Goal: Task Accomplishment & Management: Manage account settings

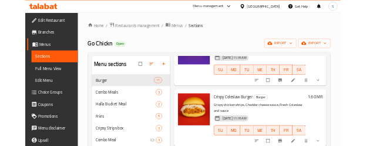
scroll to position [258, 0]
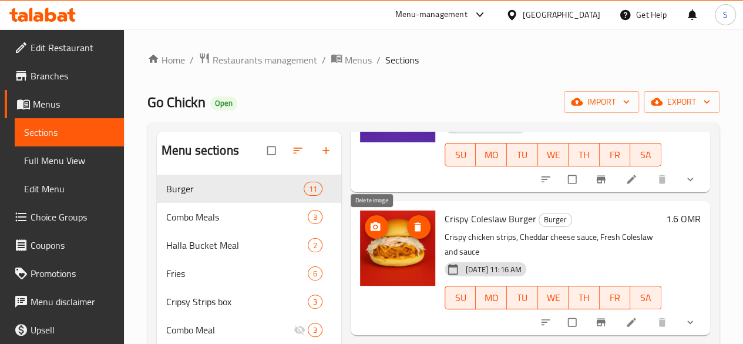
click at [407, 233] on button "delete image" at bounding box center [418, 226] width 23 height 23
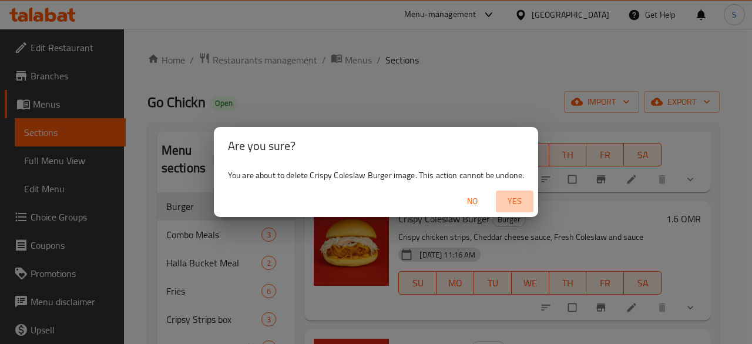
click at [513, 194] on span "Yes" at bounding box center [514, 201] width 28 height 15
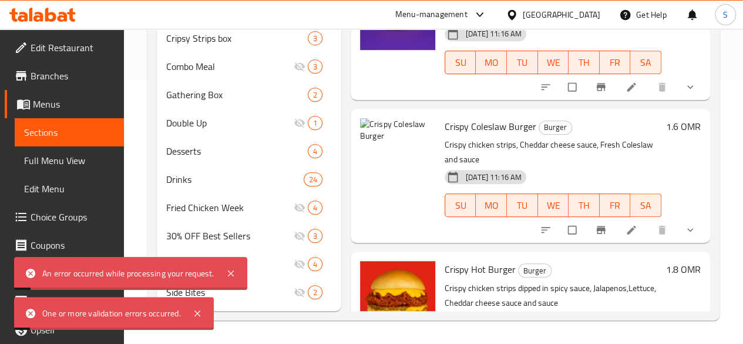
scroll to position [85, 0]
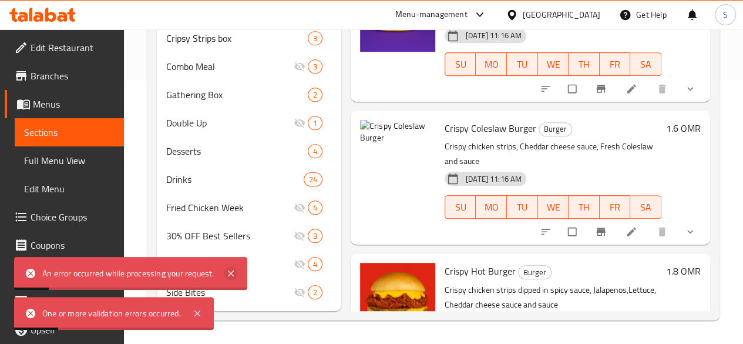
drag, startPoint x: 194, startPoint y: 312, endPoint x: 230, endPoint y: 271, distance: 54.5
click at [230, 271] on div "One or more validation errors occurred. An error occurred while processing your…" at bounding box center [130, 293] width 233 height 73
click at [230, 271] on icon at bounding box center [231, 273] width 14 height 14
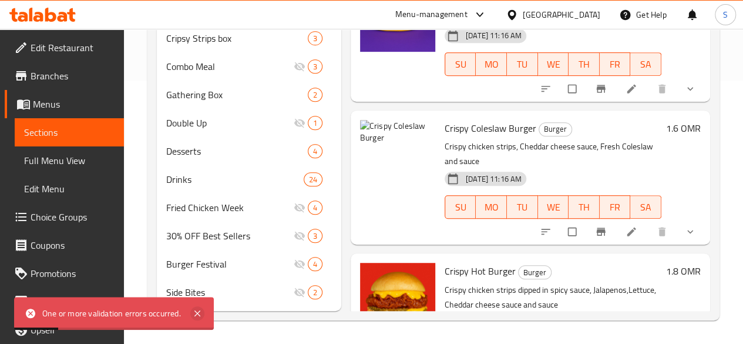
click at [201, 312] on icon at bounding box center [197, 313] width 14 height 14
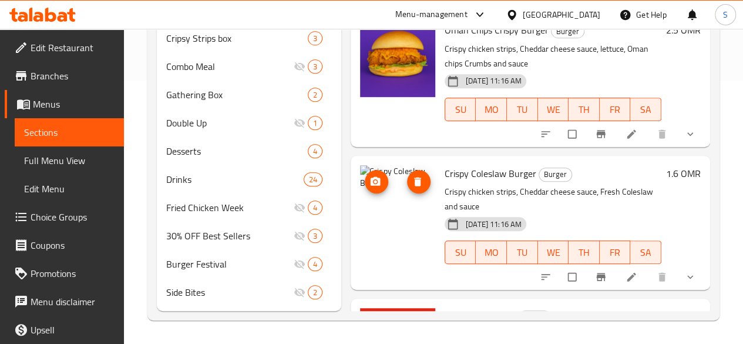
scroll to position [0, 0]
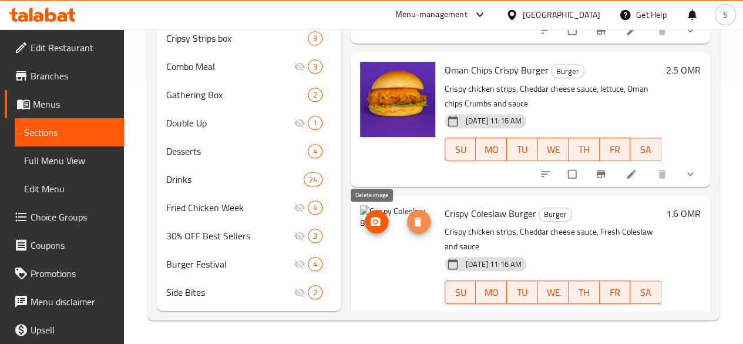
click at [414, 217] on icon "delete image" at bounding box center [417, 221] width 7 height 9
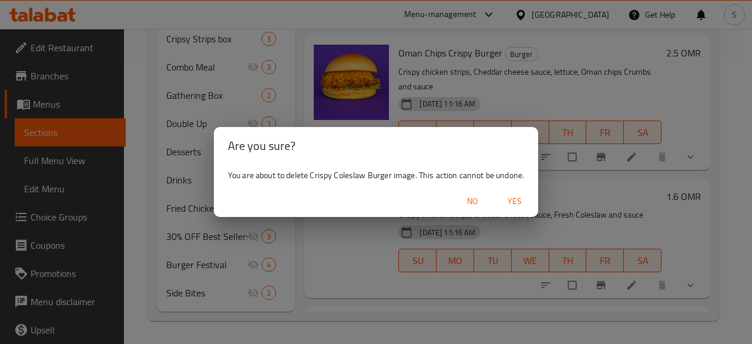
click at [516, 200] on span "Yes" at bounding box center [514, 201] width 28 height 15
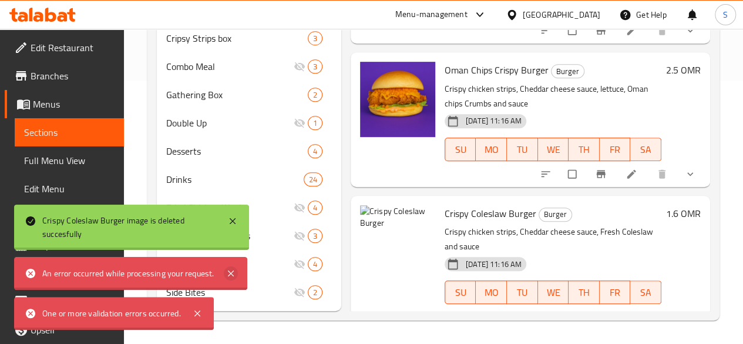
click at [234, 272] on icon at bounding box center [231, 273] width 14 height 14
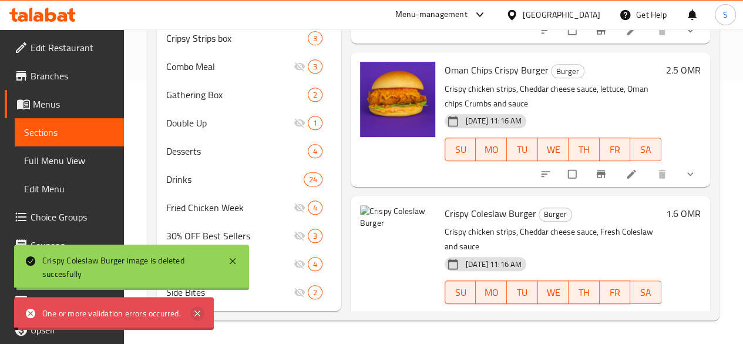
click at [203, 312] on icon at bounding box center [197, 313] width 14 height 14
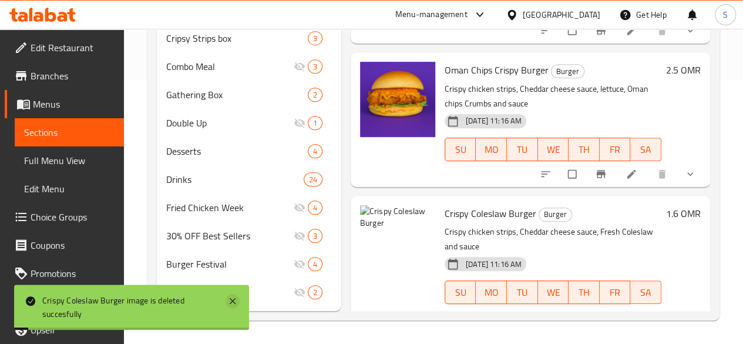
click at [231, 302] on icon at bounding box center [233, 301] width 6 height 6
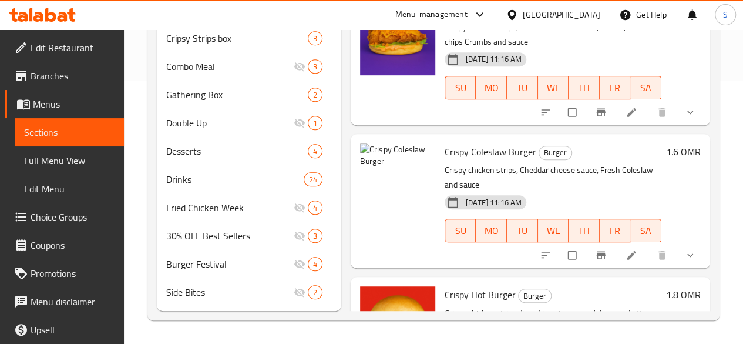
scroll to position [62, 0]
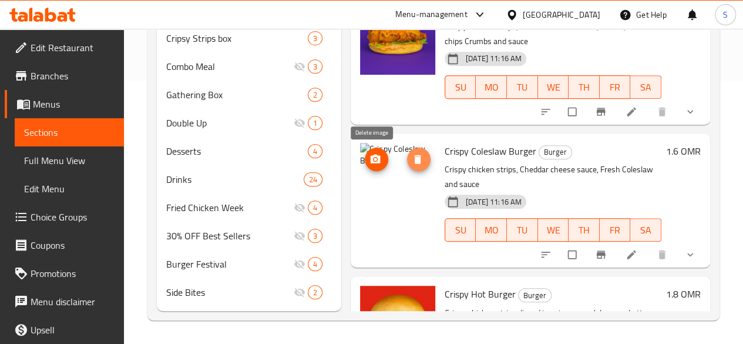
click at [412, 153] on icon "delete image" at bounding box center [418, 159] width 12 height 12
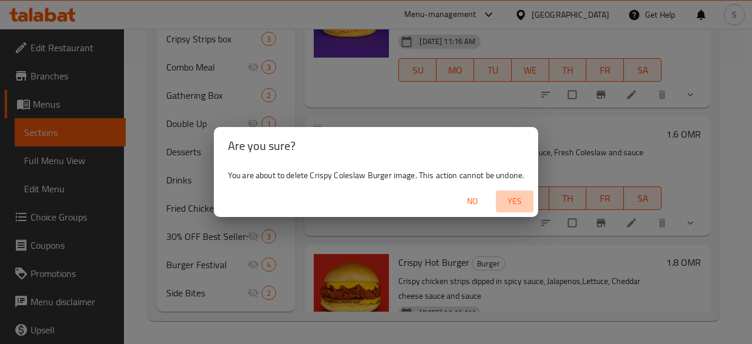
click at [513, 192] on button "Yes" at bounding box center [515, 201] width 38 height 22
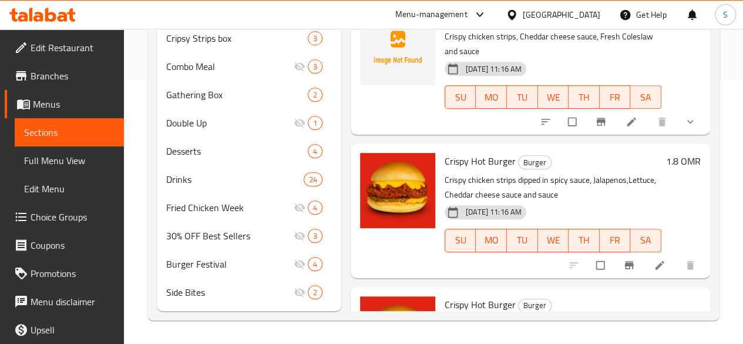
scroll to position [180, 0]
